Goal: Book appointment/travel/reservation

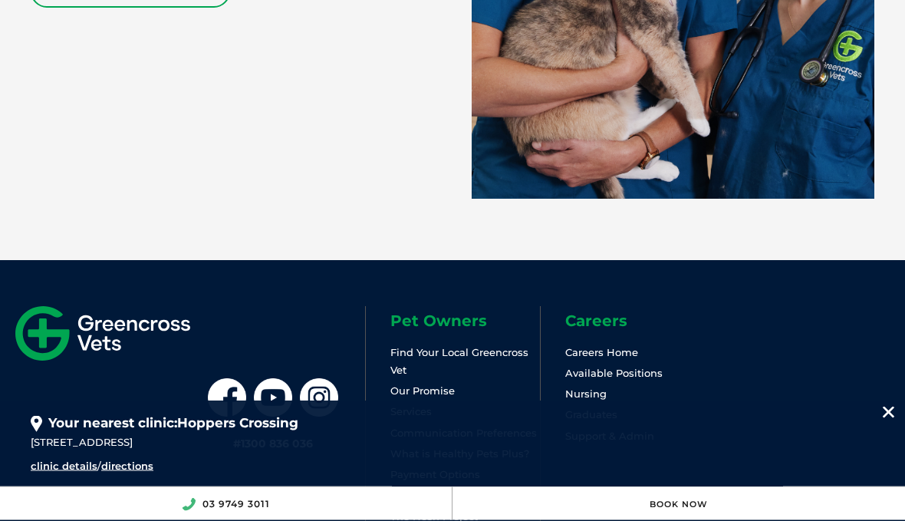
scroll to position [3325, 0]
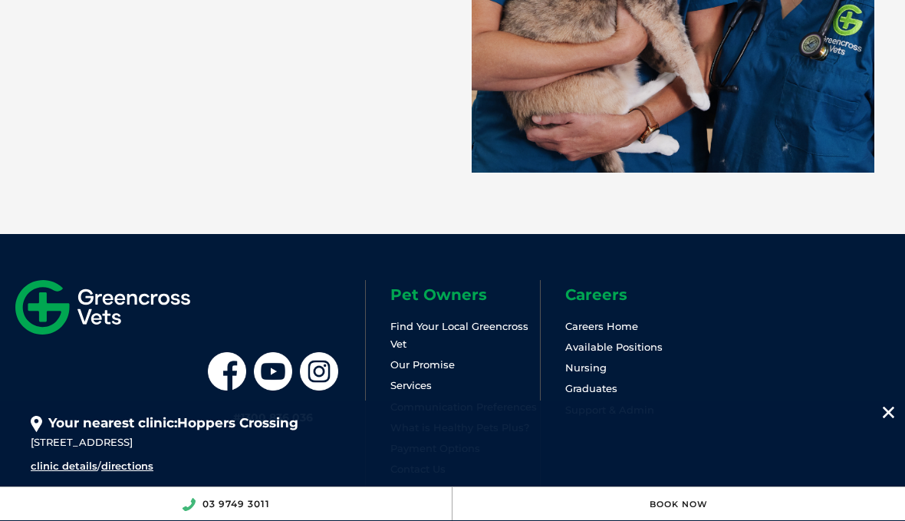
click at [404, 429] on link "What is Healthy Pets Plus?" at bounding box center [460, 427] width 139 height 12
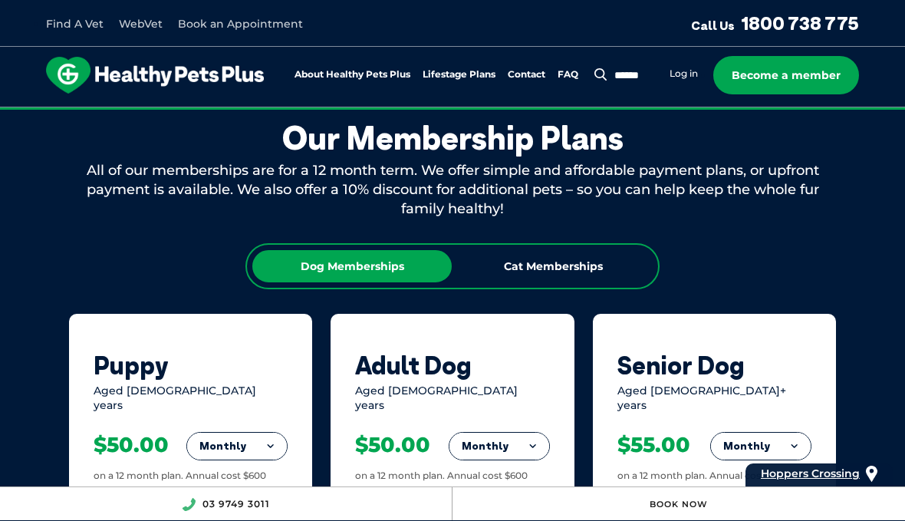
scroll to position [885, 0]
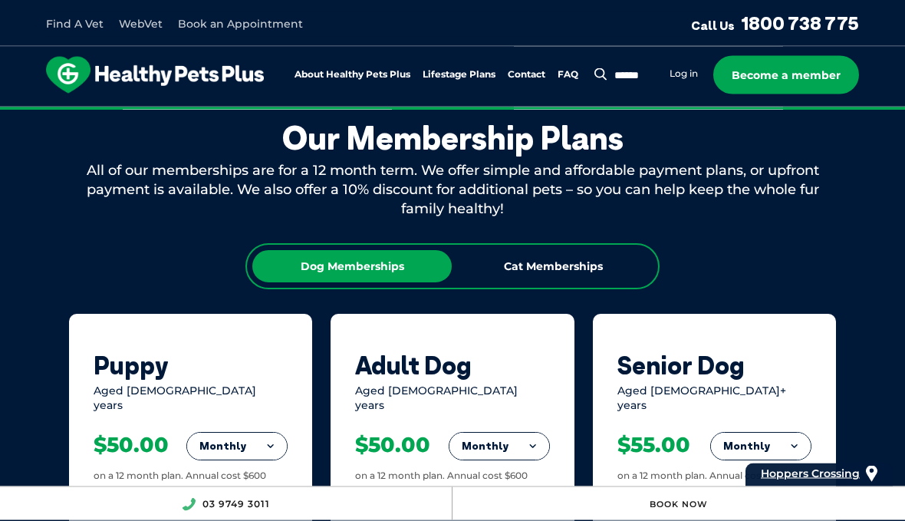
click at [546, 268] on div "Cat Memberships" at bounding box center [552, 267] width 199 height 32
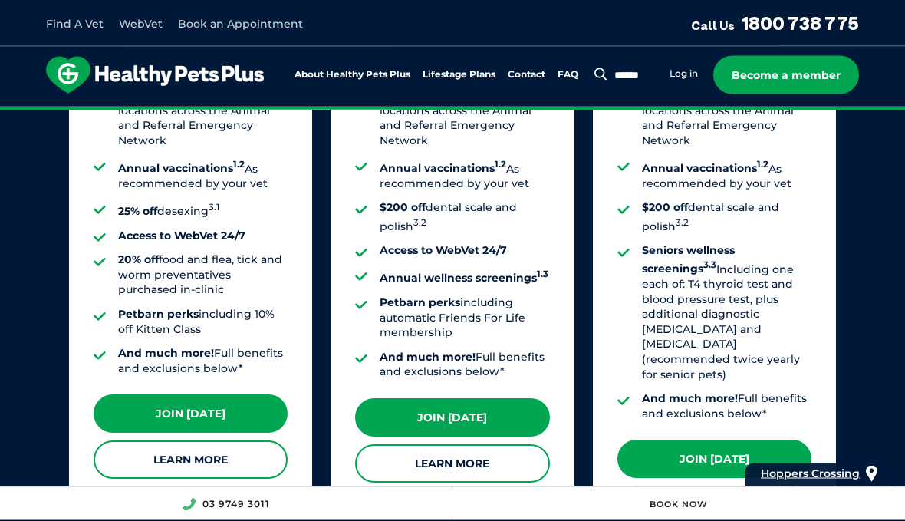
scroll to position [1439, 0]
click at [418, 444] on link "Learn More" at bounding box center [452, 463] width 194 height 38
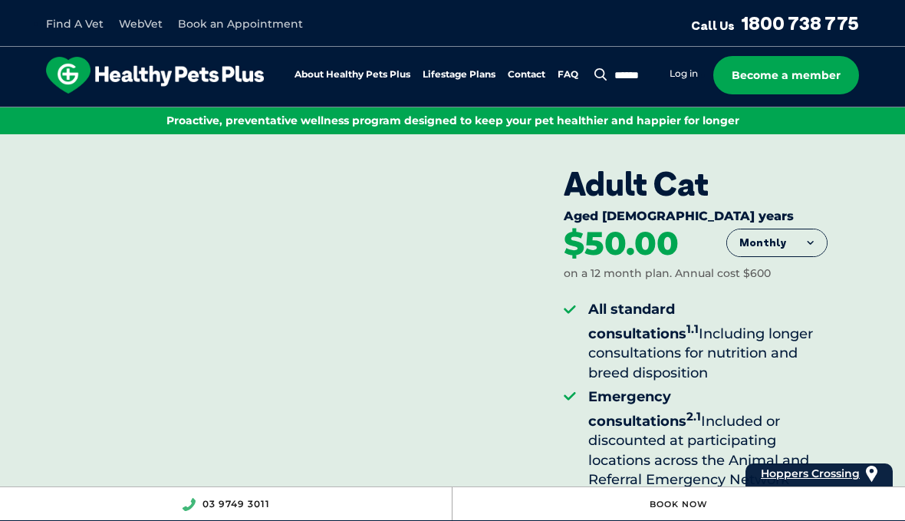
click at [210, 30] on link "Book an Appointment" at bounding box center [240, 24] width 125 height 14
